Goal: Check status: Check status

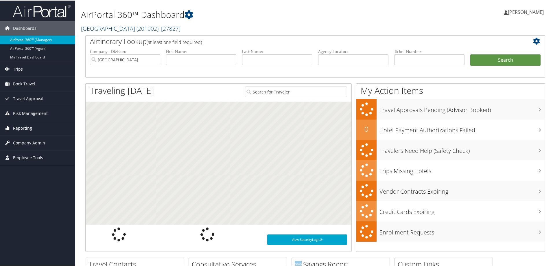
click at [30, 126] on span "Reporting" at bounding box center [22, 127] width 19 height 14
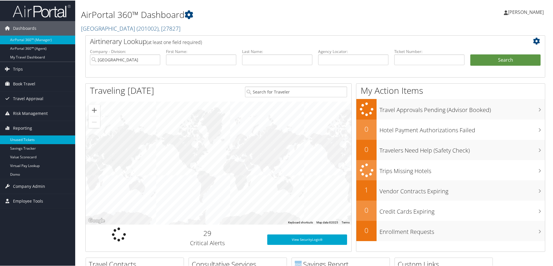
click at [27, 139] on link "Unused Tickets" at bounding box center [37, 139] width 75 height 9
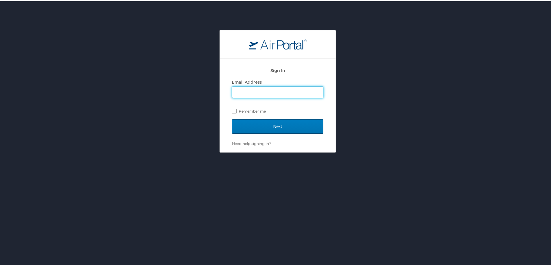
type input "jessica.girard@cbtravel.com"
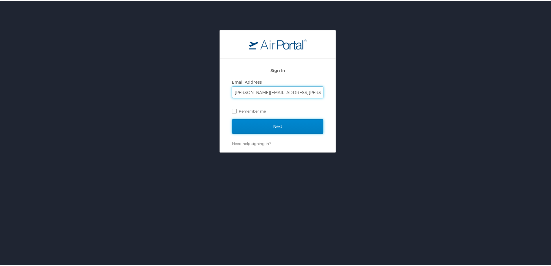
click at [268, 123] on input "Next" at bounding box center [277, 125] width 91 height 14
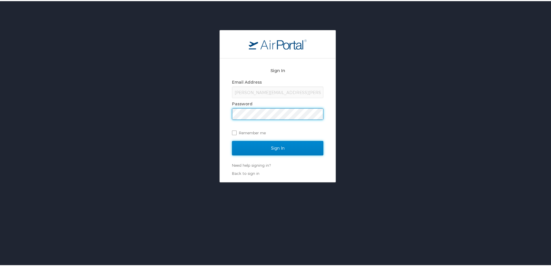
click at [262, 145] on input "Sign In" at bounding box center [277, 147] width 91 height 14
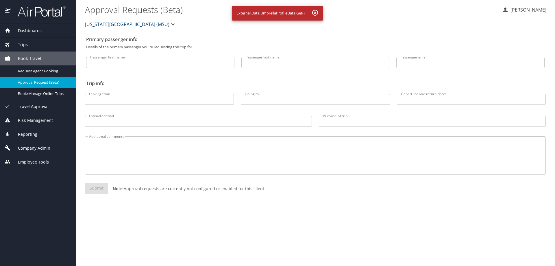
click at [32, 133] on span "Reporting" at bounding box center [24, 134] width 27 height 6
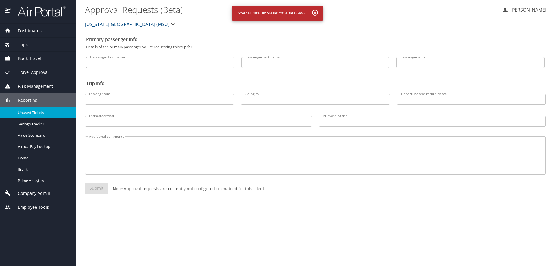
click at [38, 114] on span "Unused Tickets" at bounding box center [43, 112] width 51 height 5
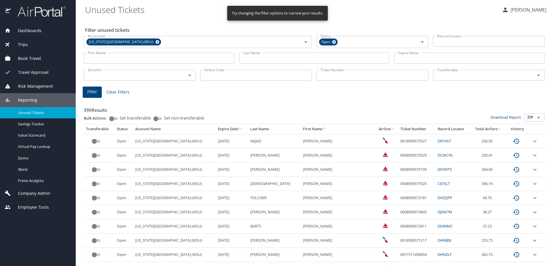
click at [337, 76] on input "Ticket Number" at bounding box center [373, 75] width 112 height 11
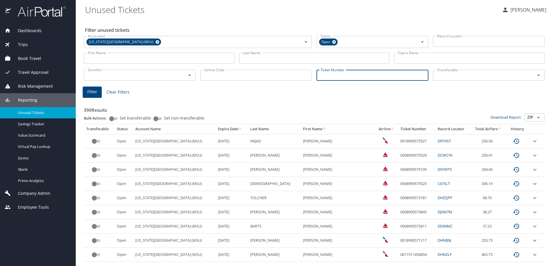
click at [439, 41] on input "Record Locator" at bounding box center [489, 41] width 112 height 11
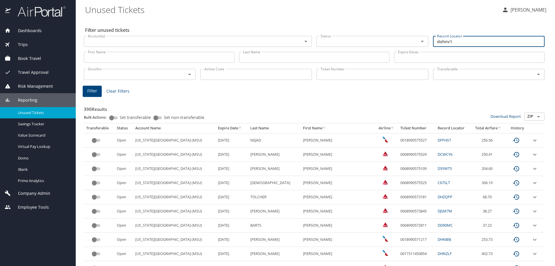
click at [98, 90] on button "Filter" at bounding box center [92, 91] width 19 height 11
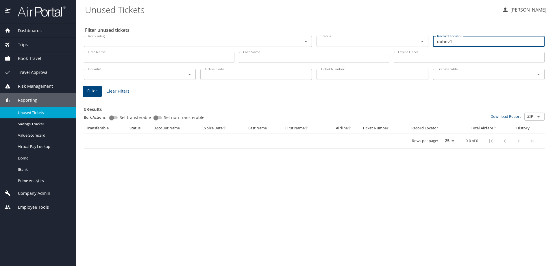
click at [441, 43] on input "dohnv1" at bounding box center [489, 41] width 112 height 11
type input "d0hnv1"
click at [86, 93] on button "Filter" at bounding box center [92, 91] width 19 height 11
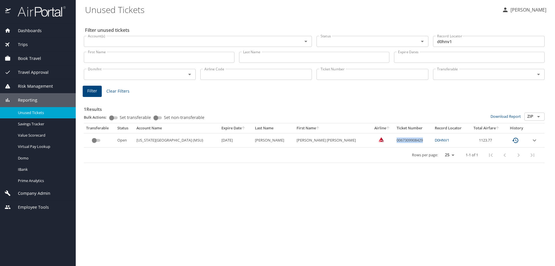
drag, startPoint x: 369, startPoint y: 141, endPoint x: 397, endPoint y: 143, distance: 28.5
click at [397, 143] on td "0067309908429" at bounding box center [414, 140] width 38 height 14
copy td "0067309908429"
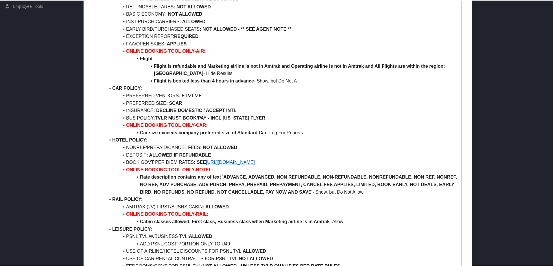
scroll to position [145, 0]
